Goal: Book appointment/travel/reservation

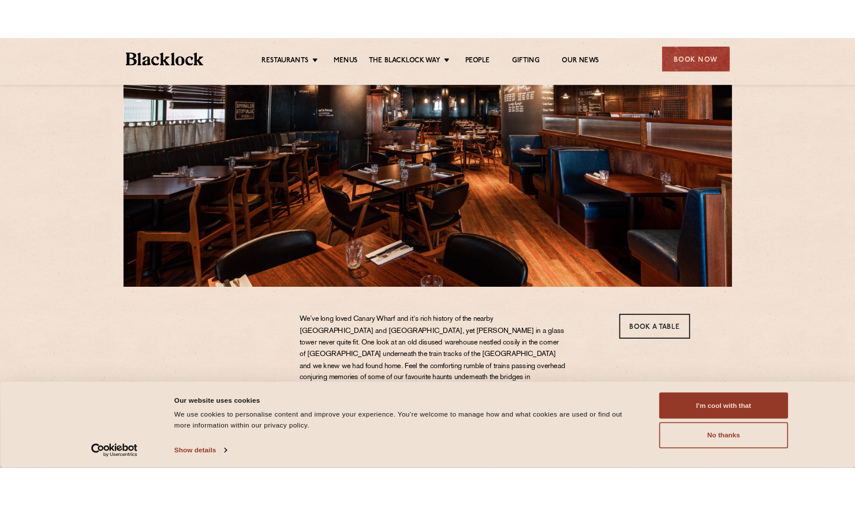
scroll to position [116, 0]
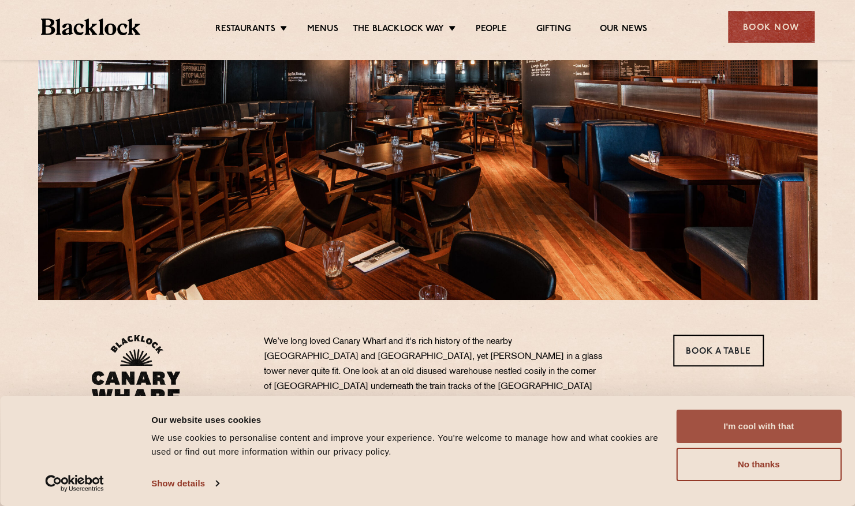
click at [754, 434] on button "I'm cool with that" at bounding box center [758, 426] width 165 height 33
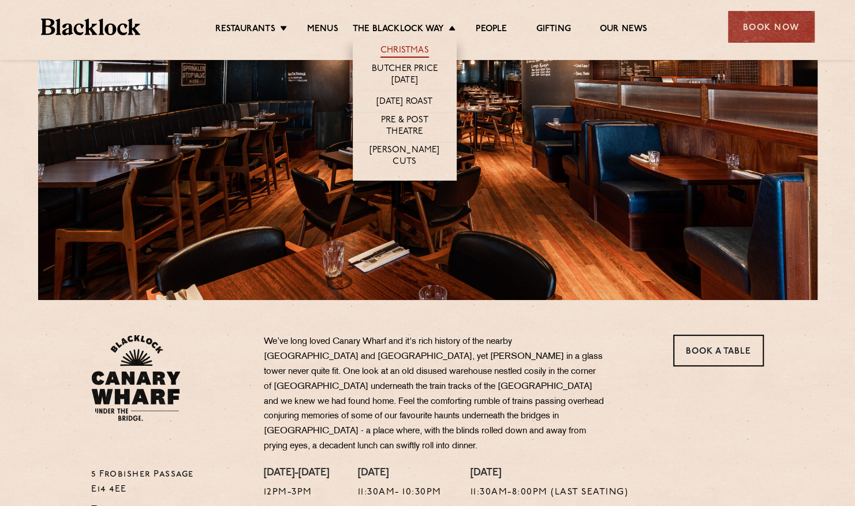
click at [405, 49] on link "Christmas" at bounding box center [405, 51] width 49 height 13
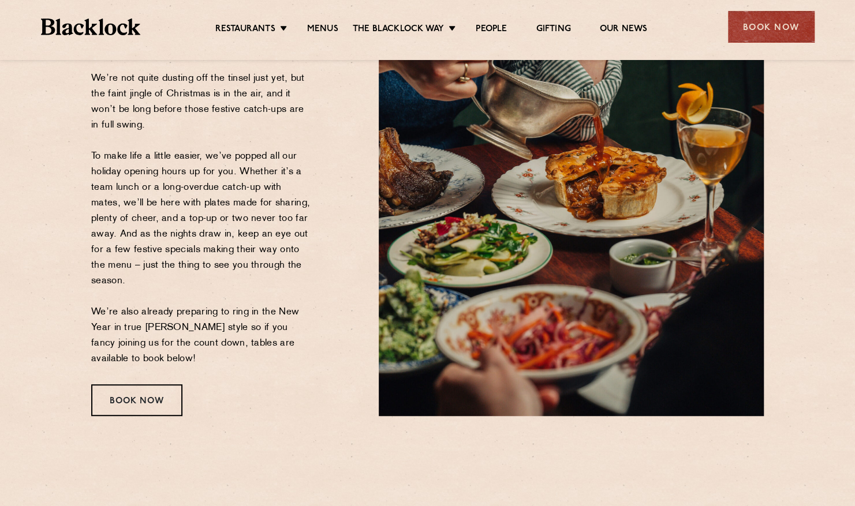
scroll to position [173, 0]
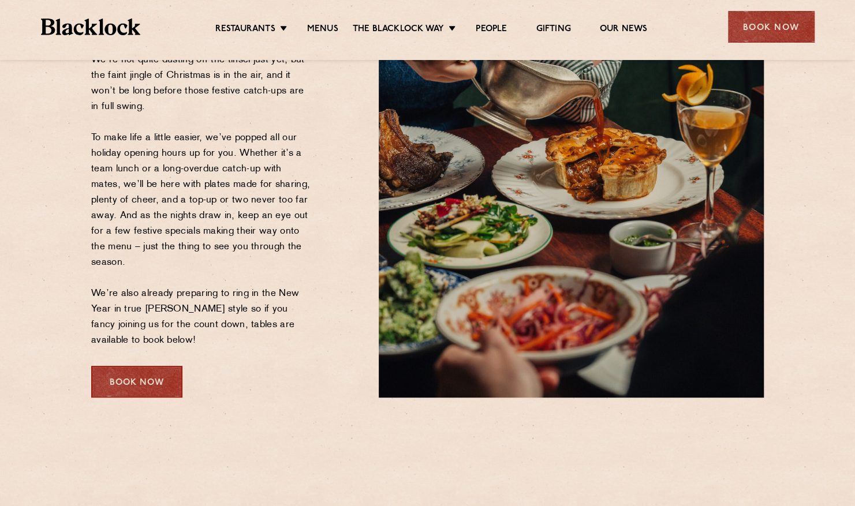
click at [140, 384] on div "Book Now" at bounding box center [136, 382] width 91 height 32
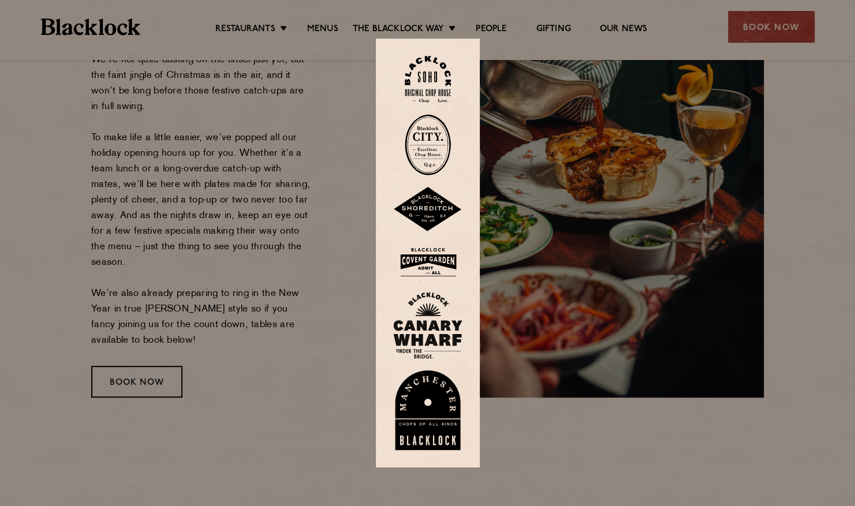
click at [425, 335] on img at bounding box center [427, 325] width 69 height 67
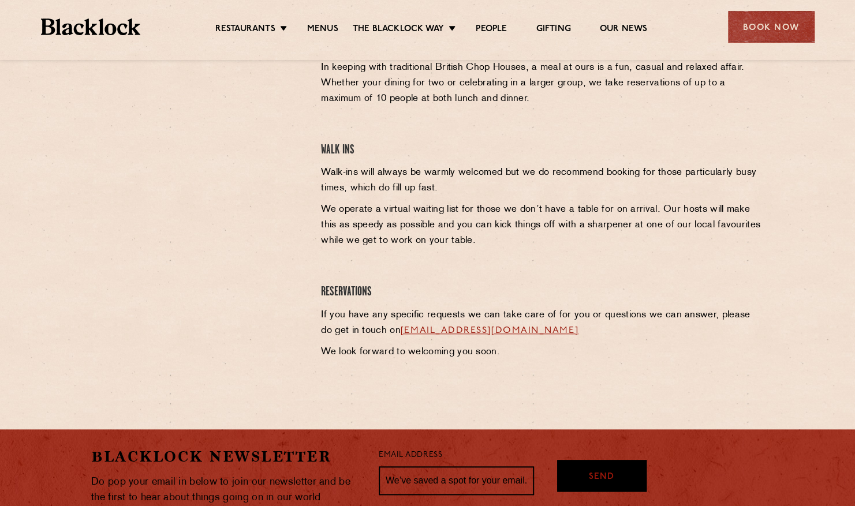
scroll to position [462, 0]
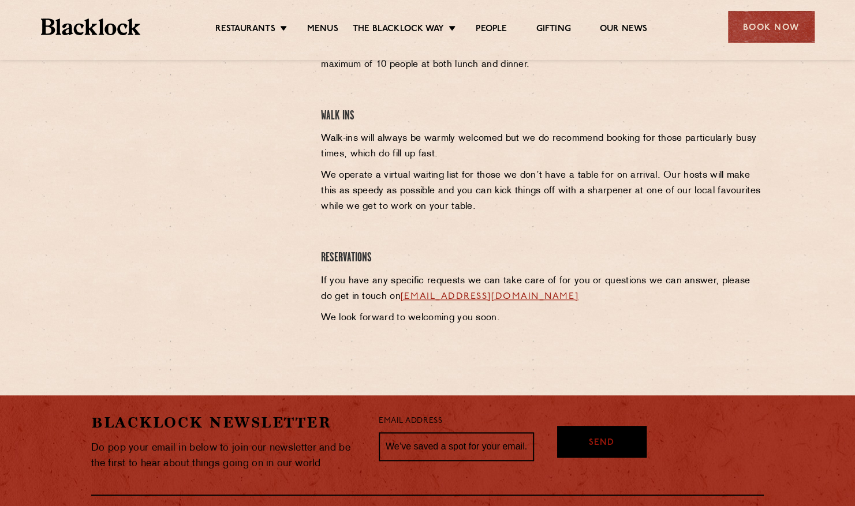
click at [512, 300] on link "[EMAIL_ADDRESS][DOMAIN_NAME]" at bounding box center [490, 296] width 178 height 9
click at [616, 260] on h4 "Reservations" at bounding box center [542, 259] width 443 height 16
drag, startPoint x: 584, startPoint y: 299, endPoint x: 389, endPoint y: 305, distance: 195.9
click at [389, 305] on p "If you have any specific requests we can take care of for you or questions we c…" at bounding box center [542, 289] width 443 height 31
copy link "[EMAIL_ADDRESS][DOMAIN_NAME]"
